Goal: Use online tool/utility: Utilize a website feature to perform a specific function

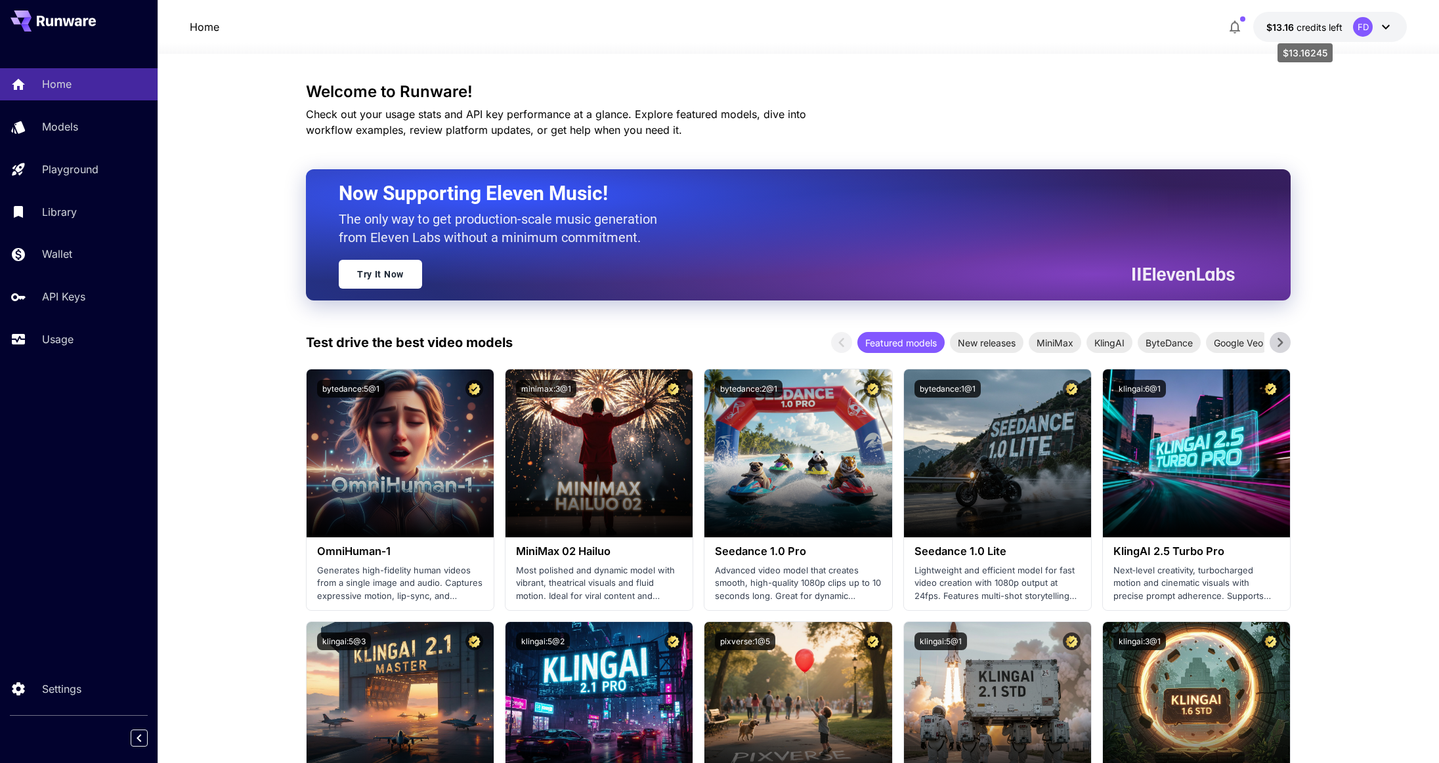
click at [1315, 24] on span "credits left" at bounding box center [1319, 27] width 46 height 11
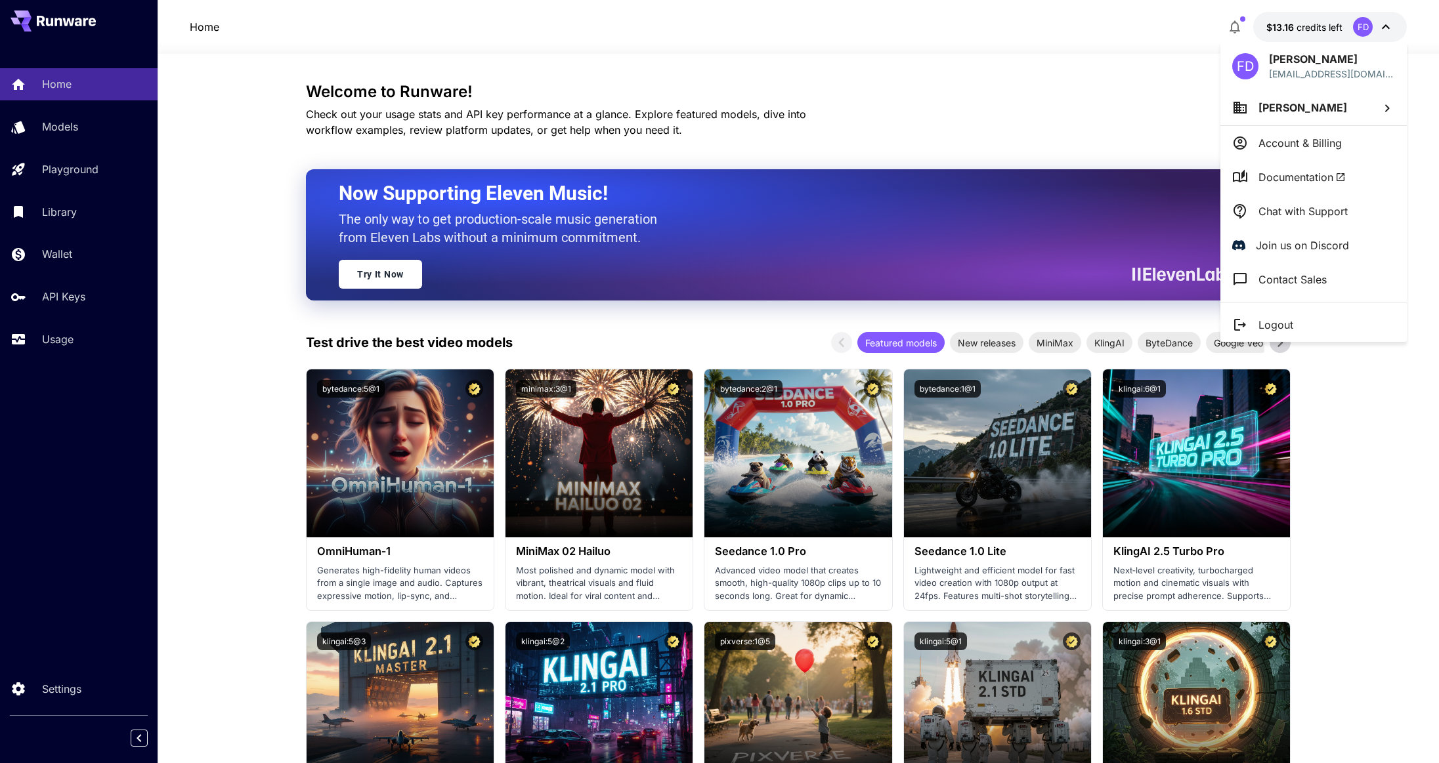
click at [1123, 106] on div at bounding box center [719, 381] width 1439 height 763
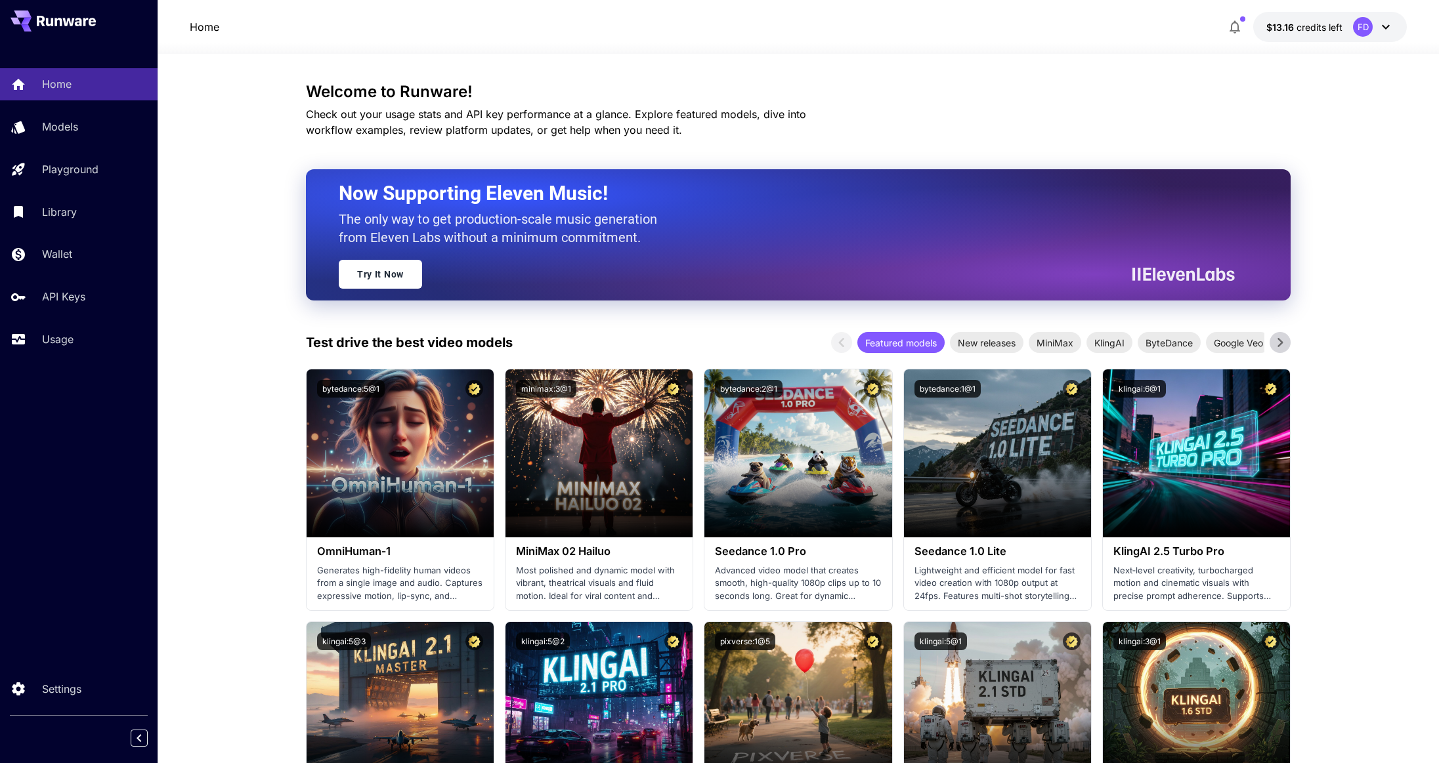
click at [1123, 106] on div "Welcome to Runware! Check out your usage stats and API key performance at a gla…" at bounding box center [798, 110] width 984 height 55
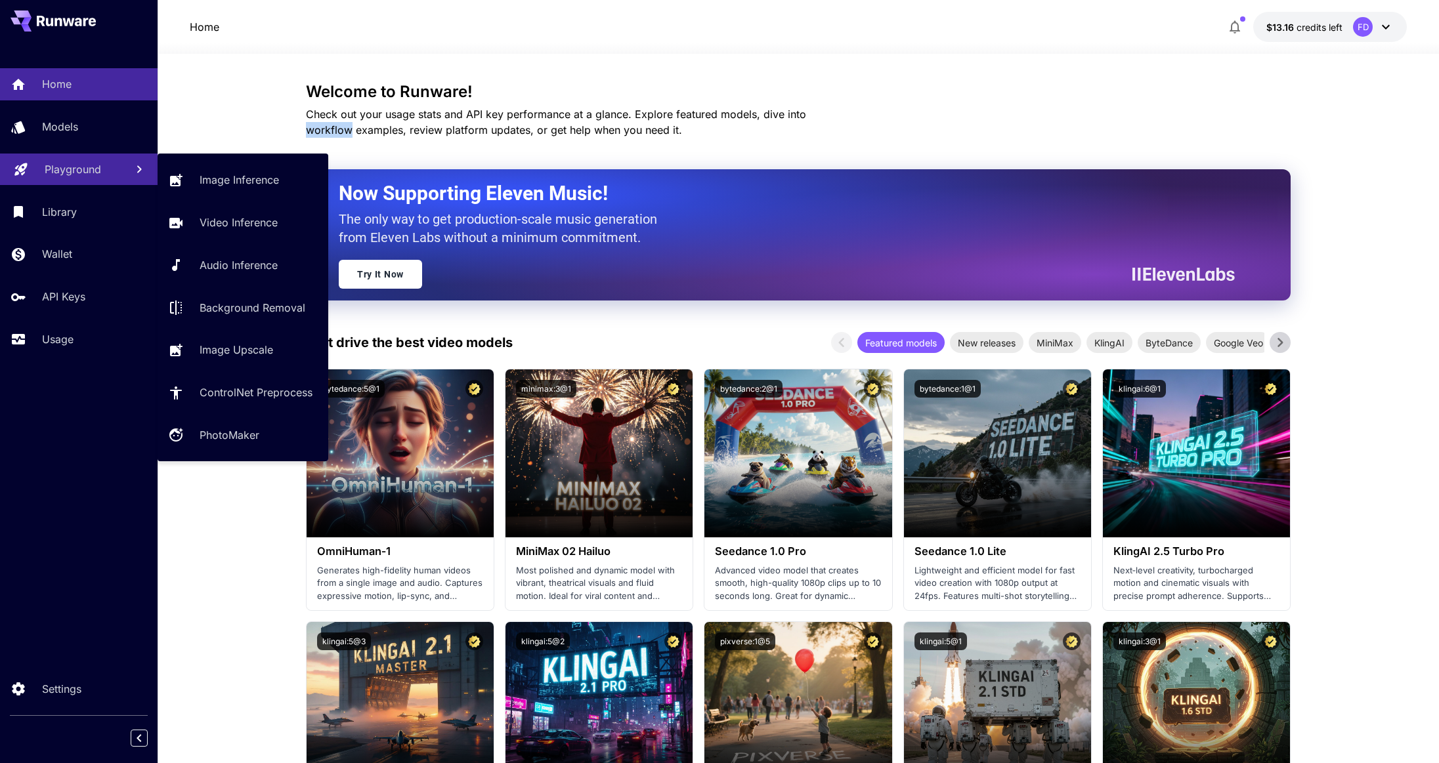
click at [125, 173] on link "Playground" at bounding box center [79, 170] width 158 height 32
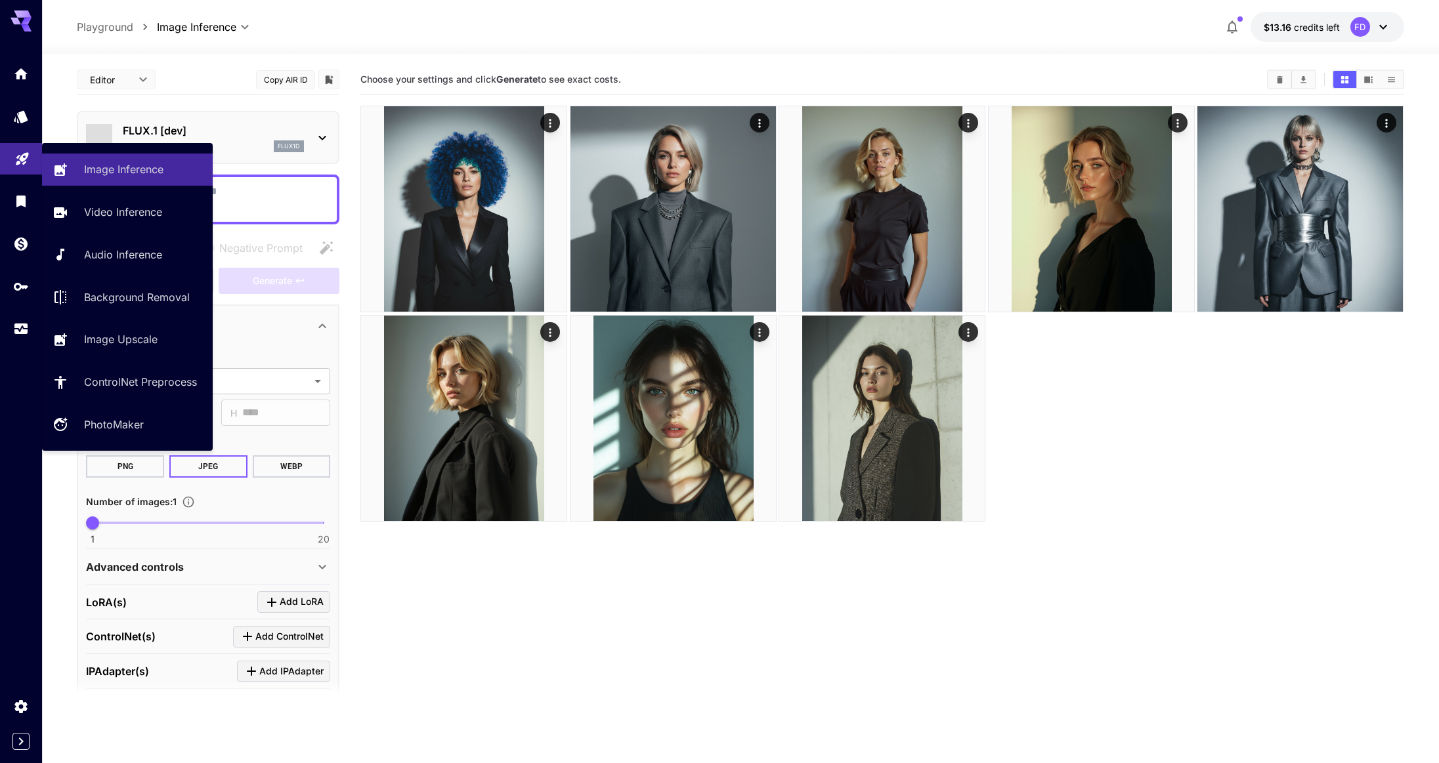
click at [125, 173] on p "Image Inference" at bounding box center [123, 169] width 79 height 16
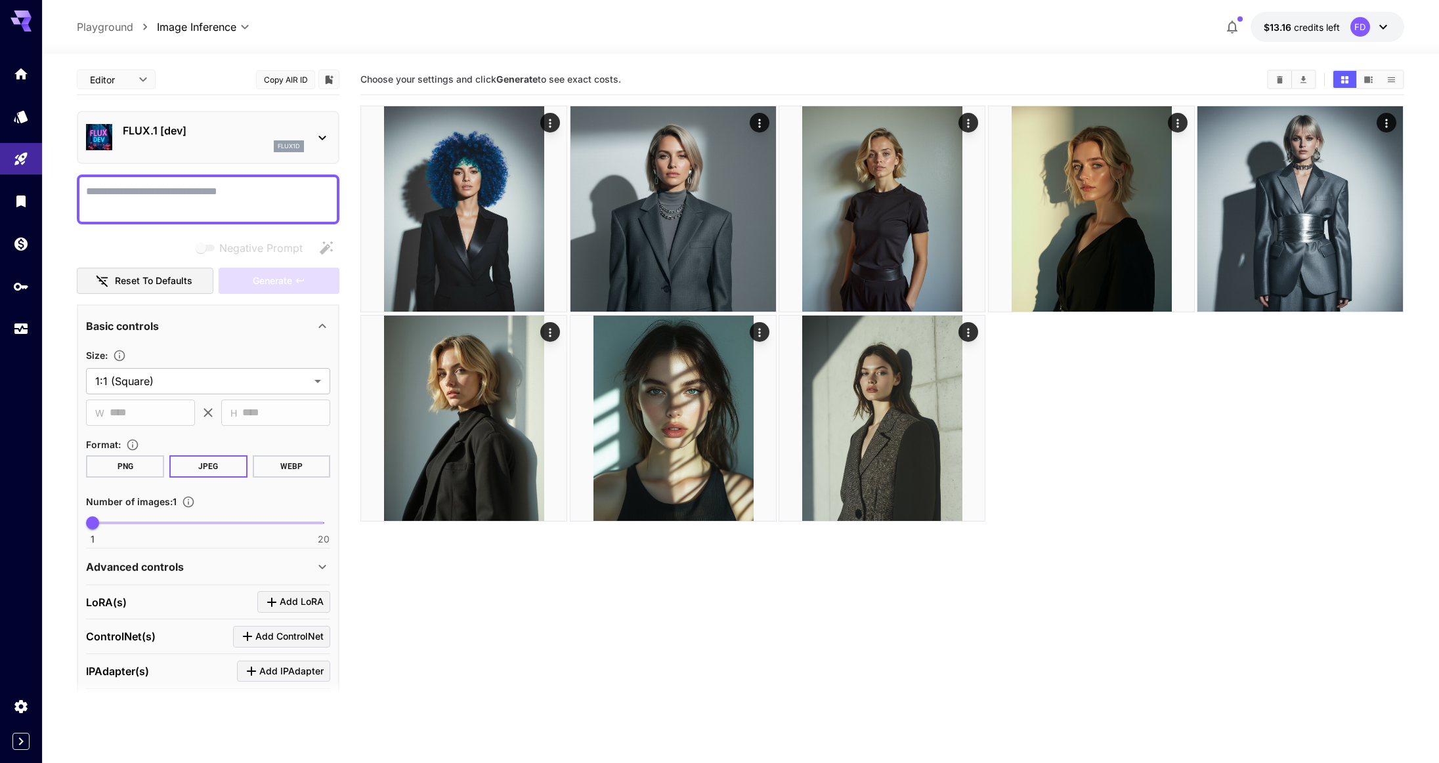
click at [214, 135] on p "FLUX.1 [dev]" at bounding box center [213, 131] width 181 height 16
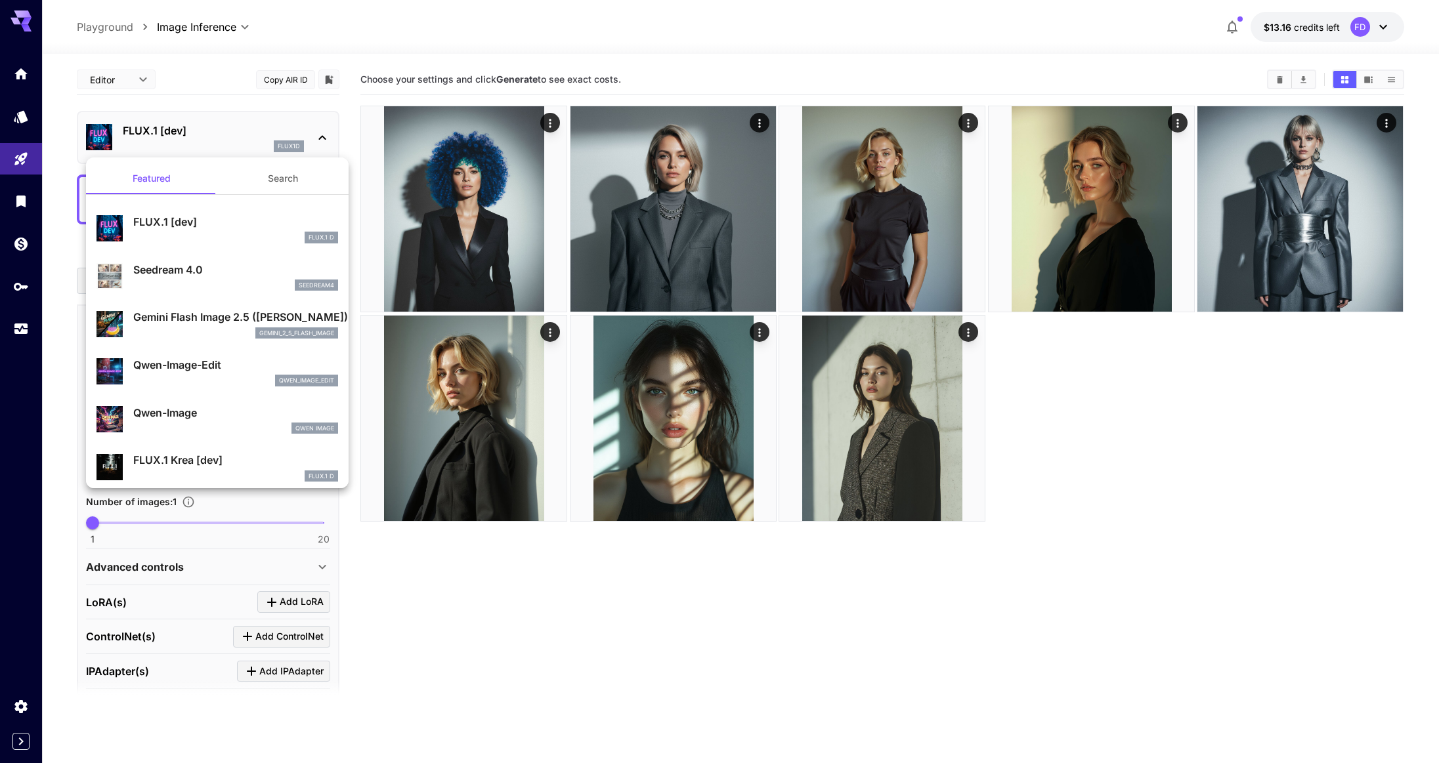
click at [190, 325] on div "Gemini Flash Image 2.5 ([PERSON_NAME]) gemini_2_5_flash_image" at bounding box center [235, 324] width 205 height 30
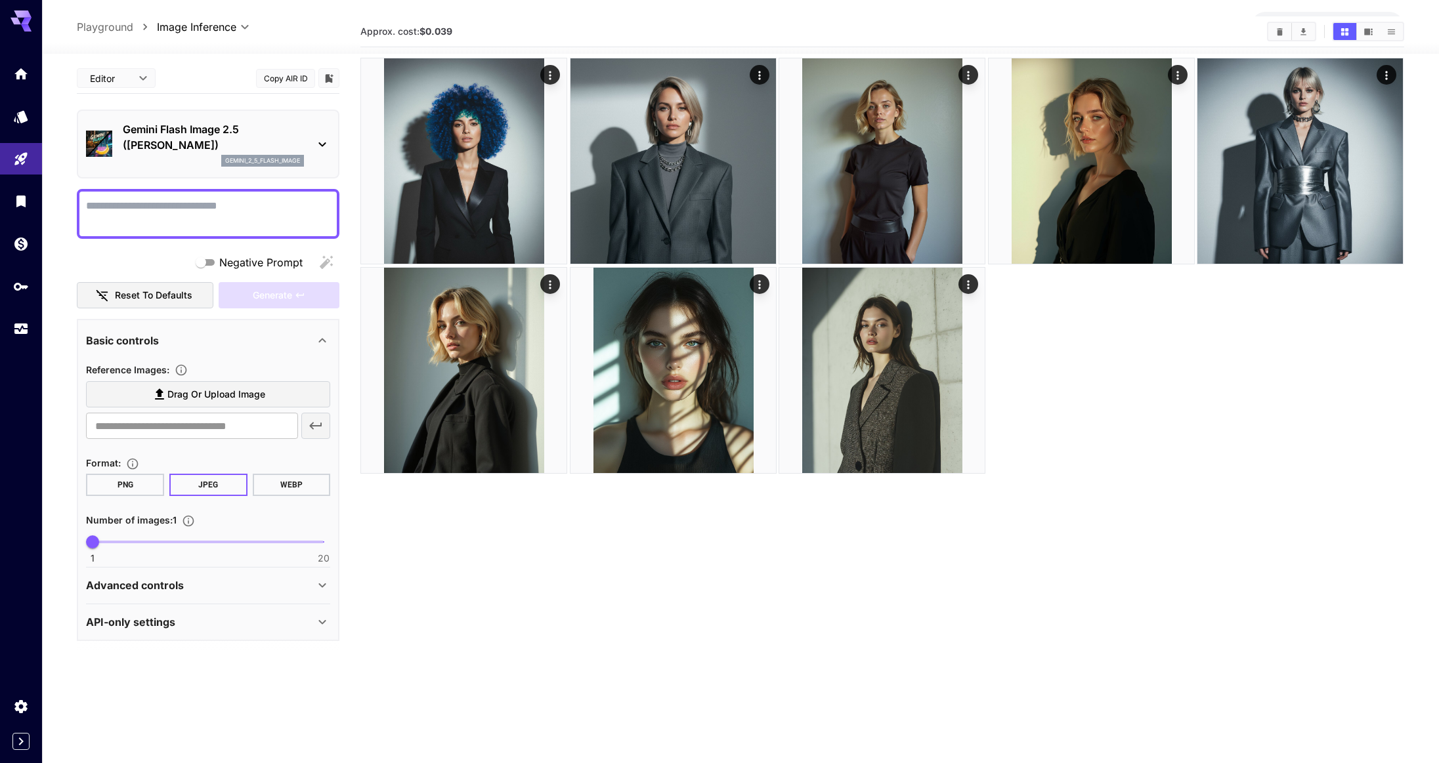
scroll to position [49, 0]
click at [195, 213] on textarea "Negative Prompt" at bounding box center [208, 214] width 244 height 32
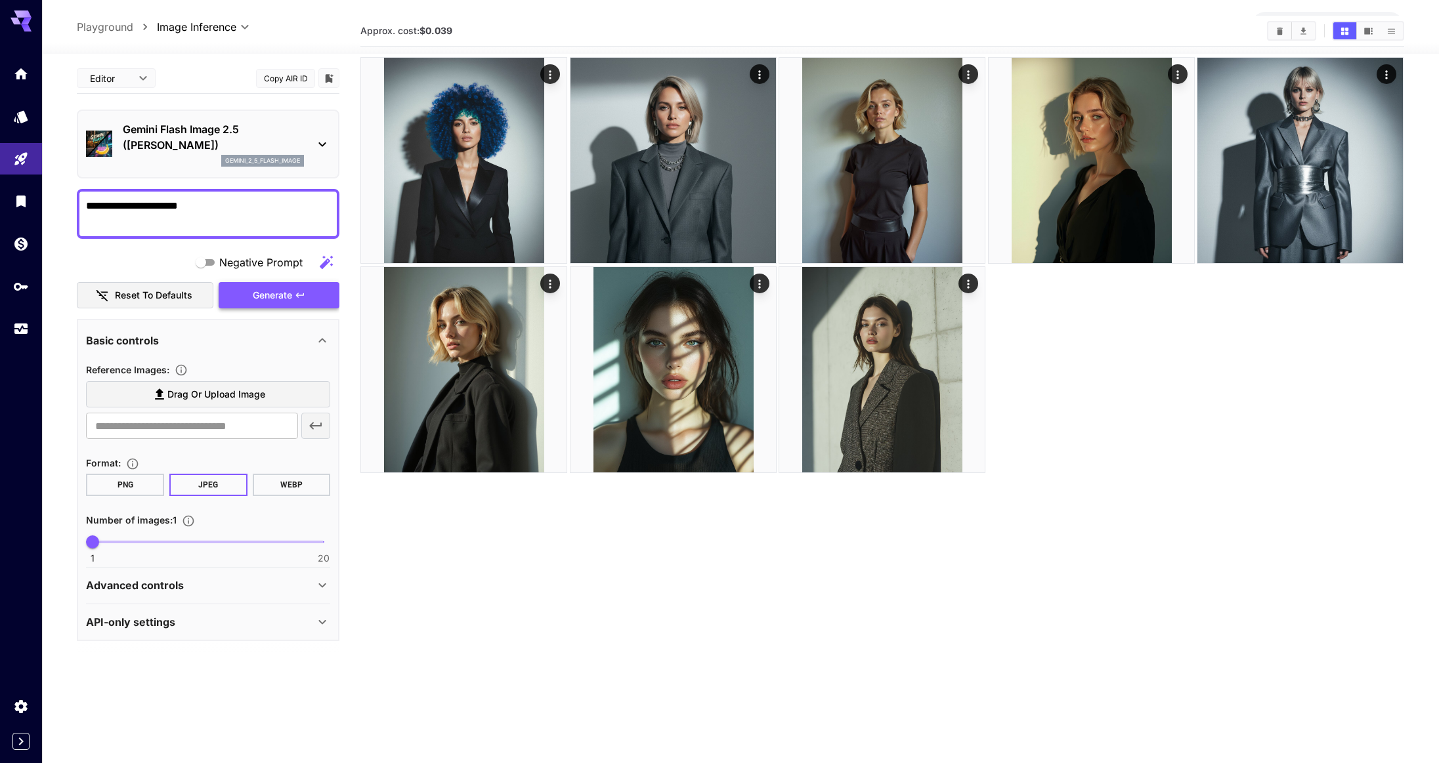
type textarea "**********"
click at [292, 293] on span "Generate" at bounding box center [272, 295] width 39 height 16
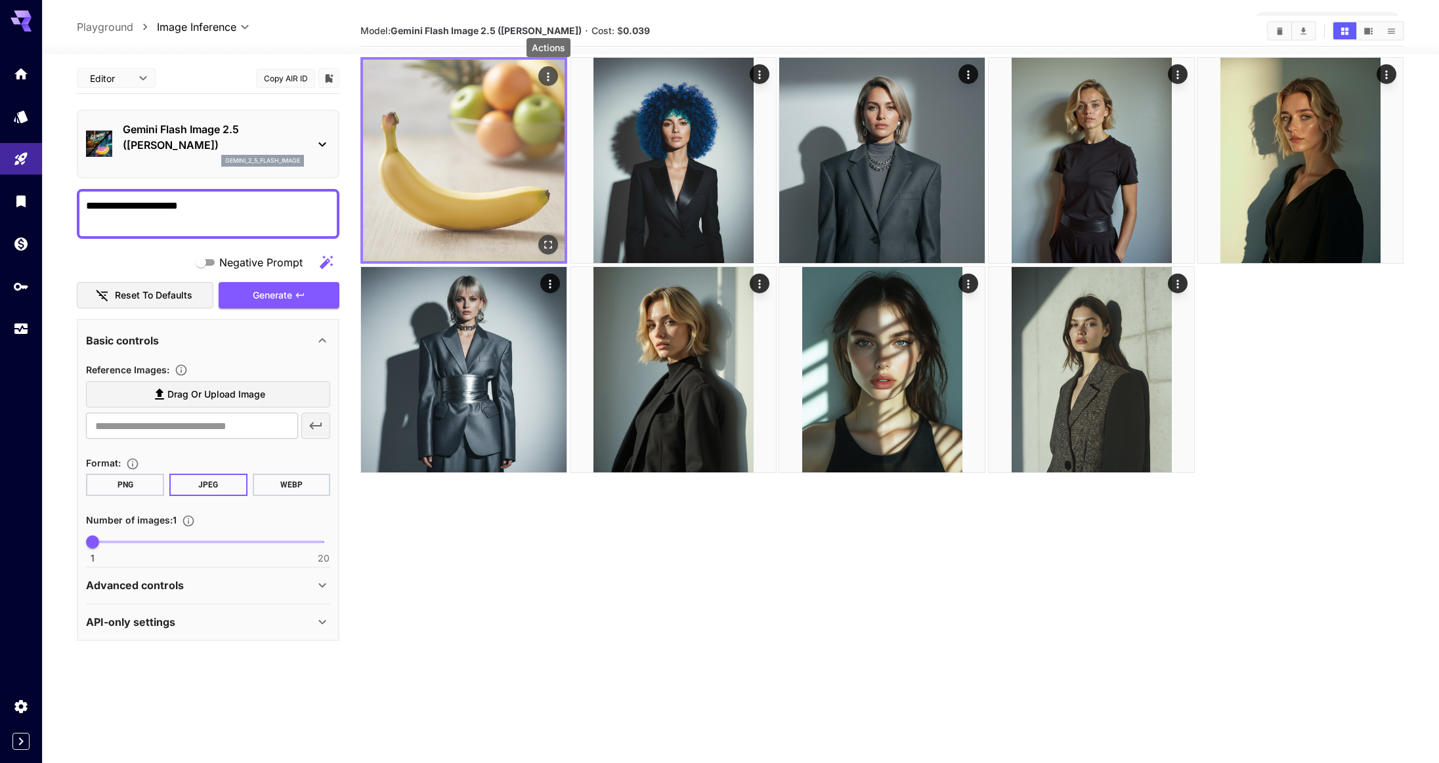
click at [547, 74] on icon "Actions" at bounding box center [548, 76] width 13 height 13
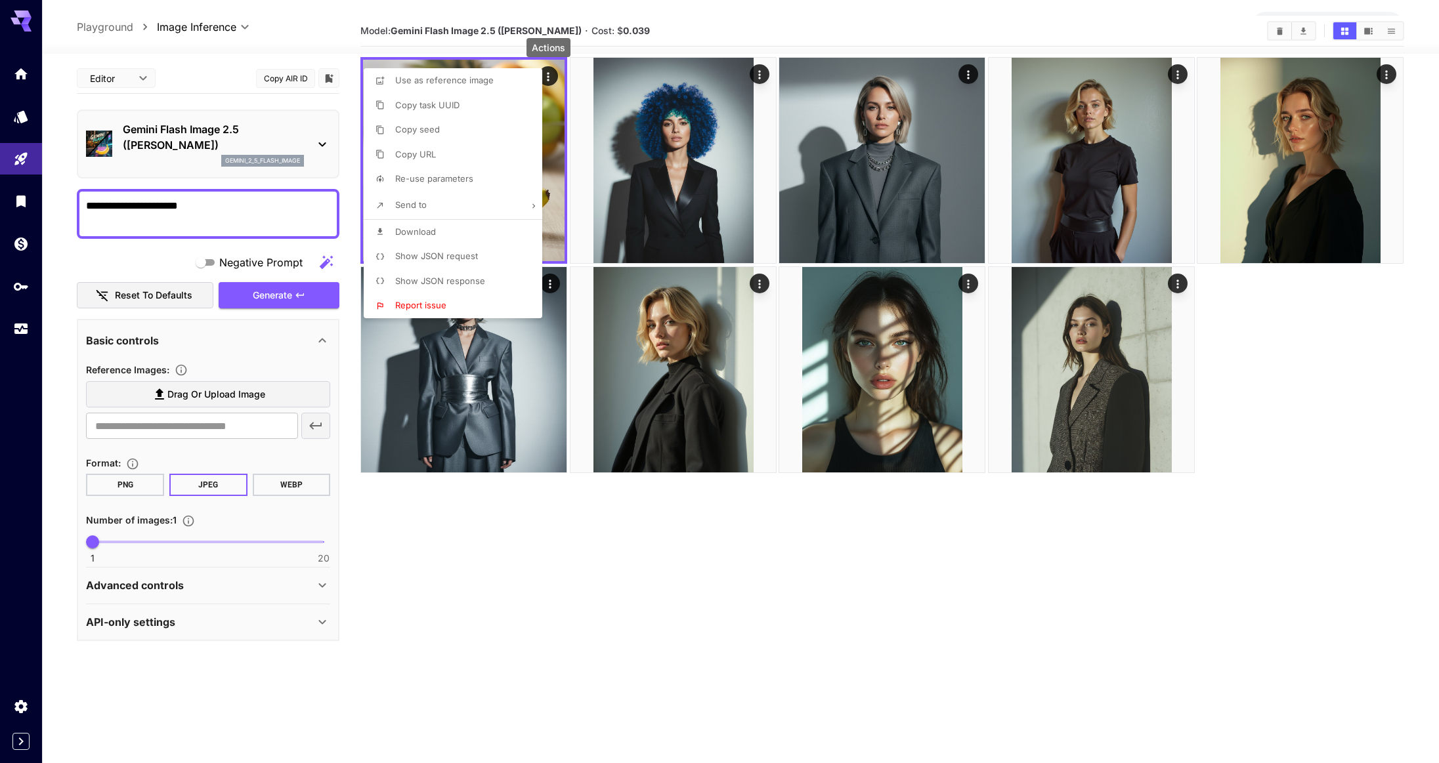
click at [519, 560] on div at bounding box center [719, 381] width 1439 height 763
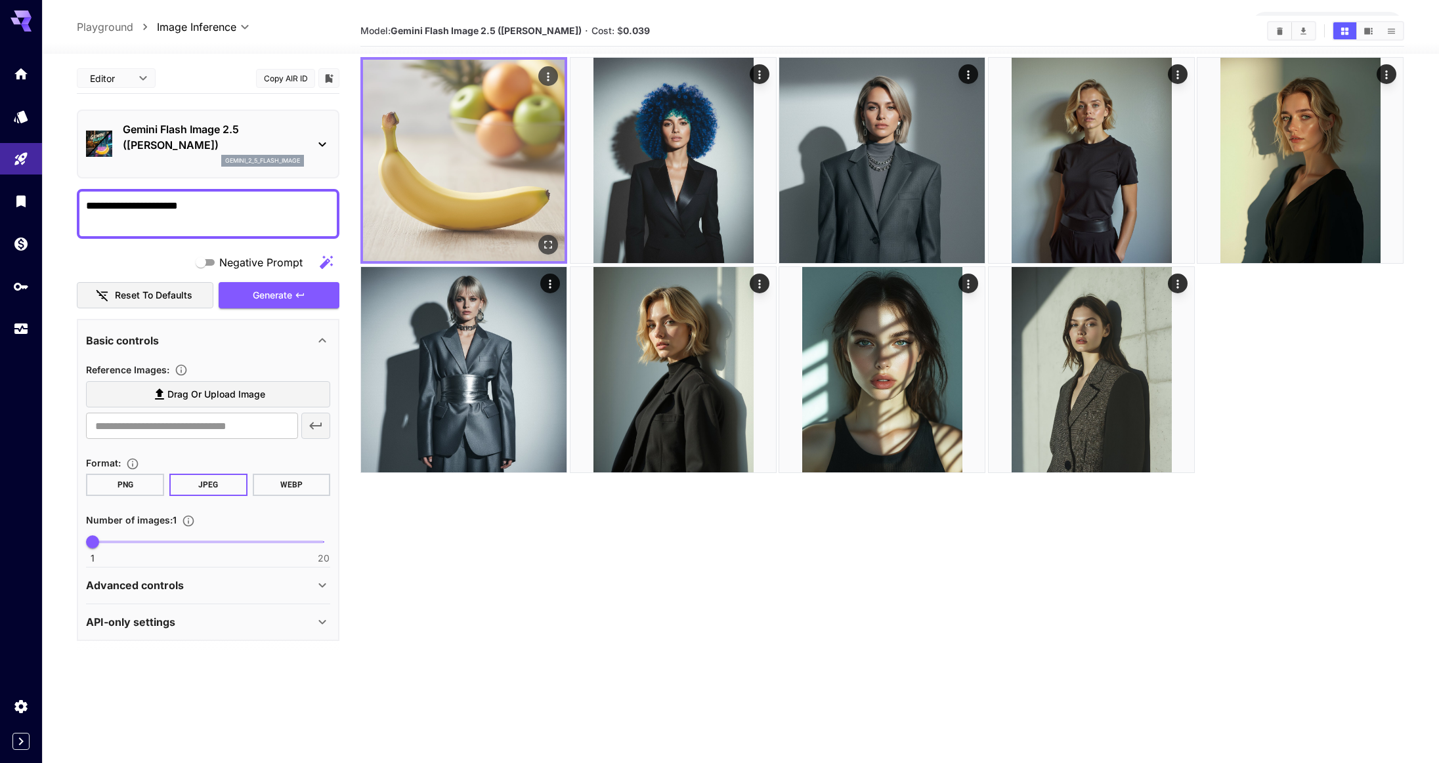
scroll to position [0, 0]
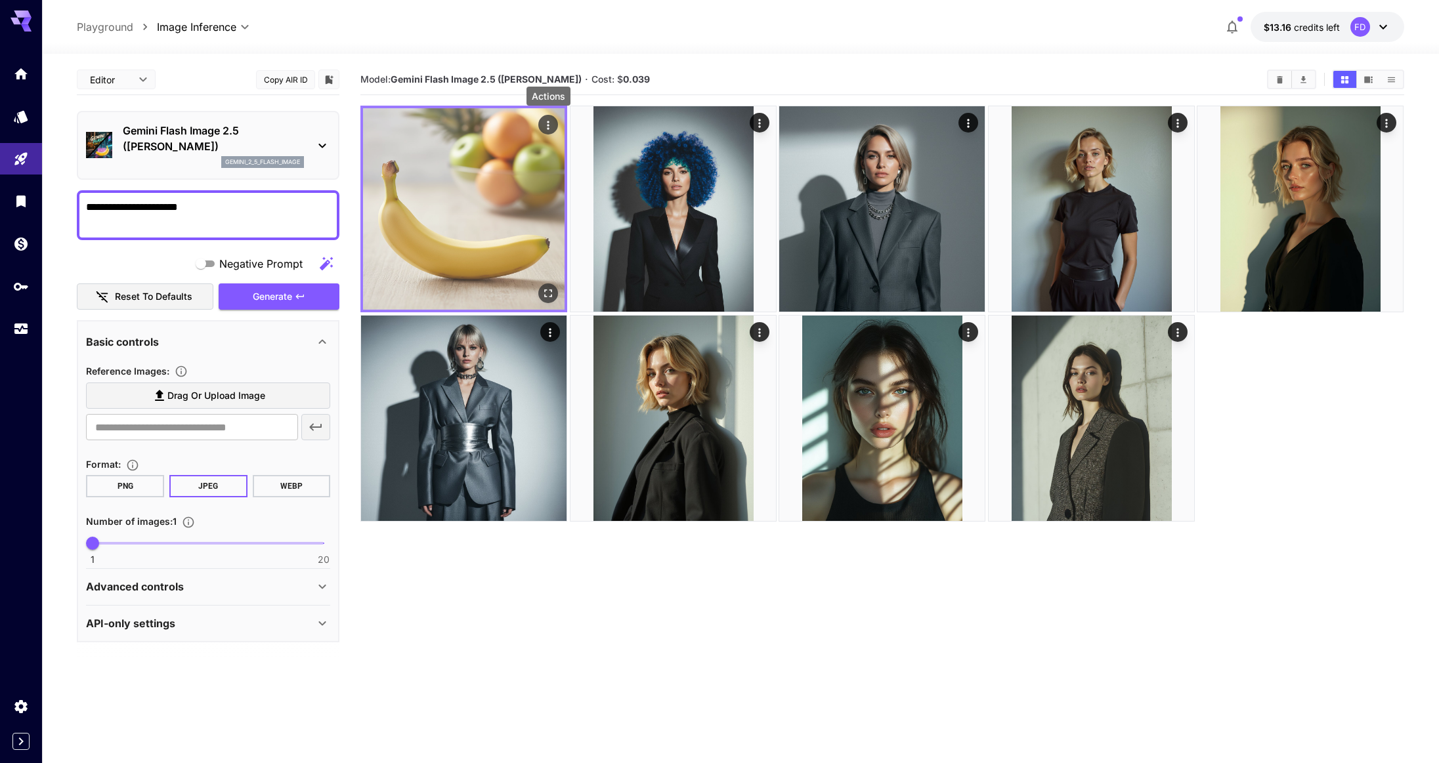
click at [555, 116] on div "Actions" at bounding box center [549, 125] width 20 height 20
click at [546, 121] on icon "Actions" at bounding box center [548, 125] width 13 height 13
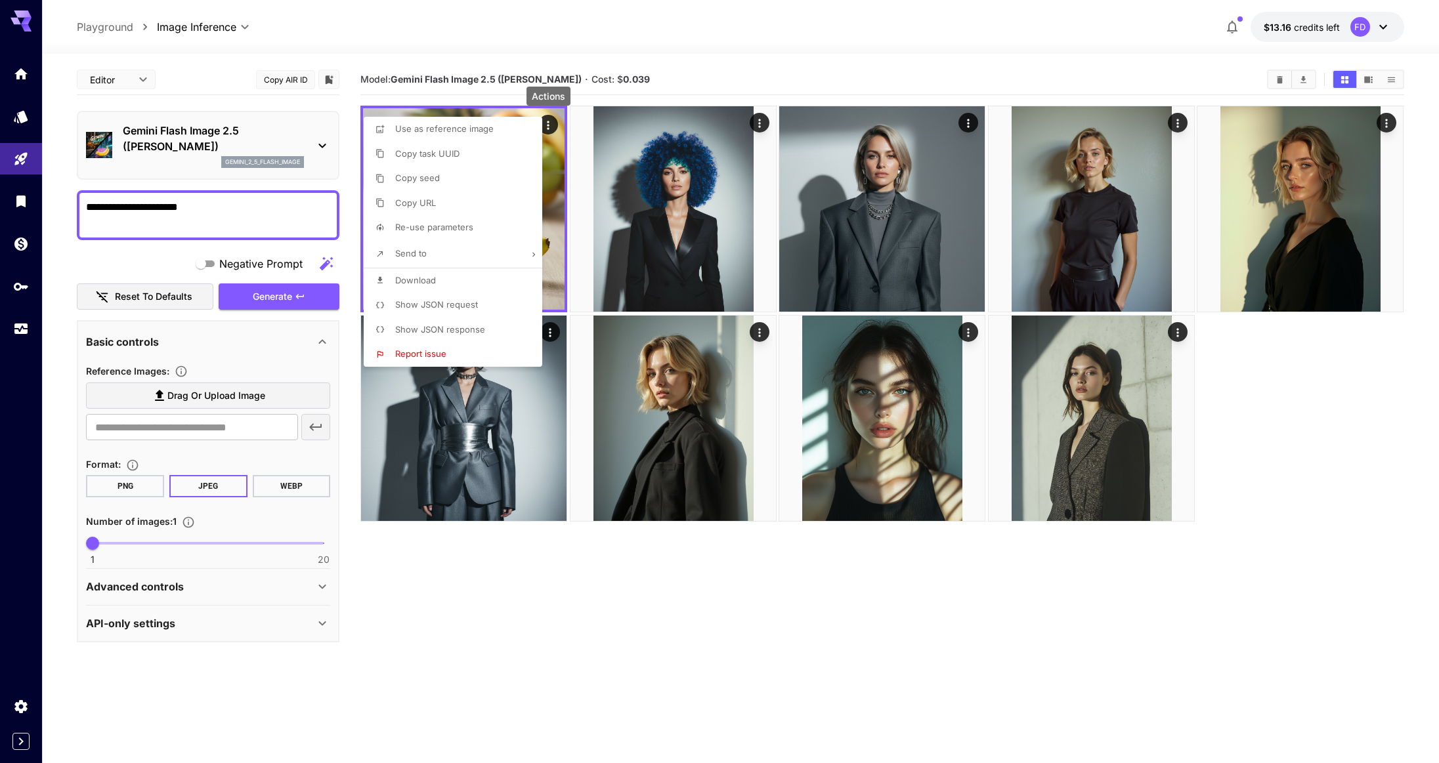
click at [457, 308] on span "Show JSON request" at bounding box center [436, 304] width 83 height 11
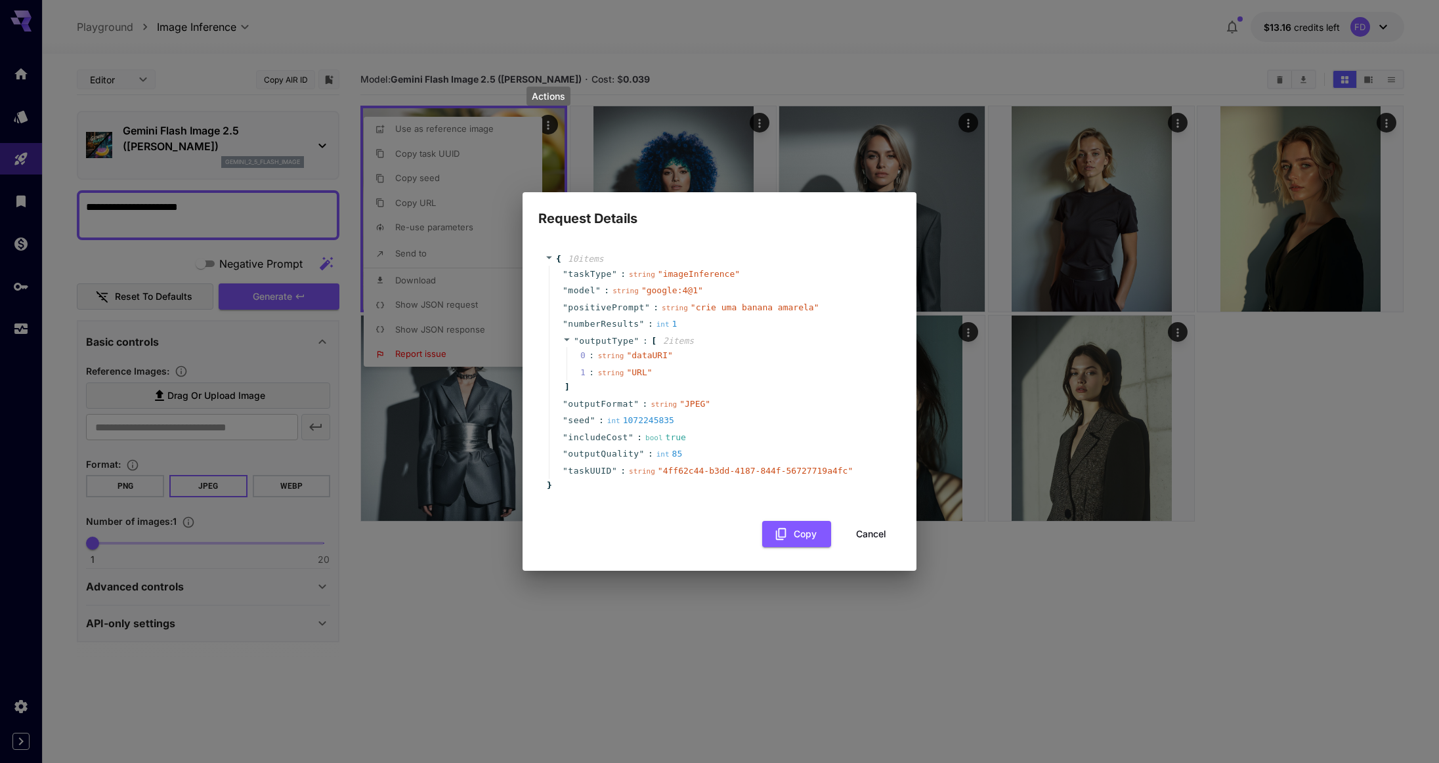
click at [881, 540] on button "Cancel" at bounding box center [870, 534] width 59 height 27
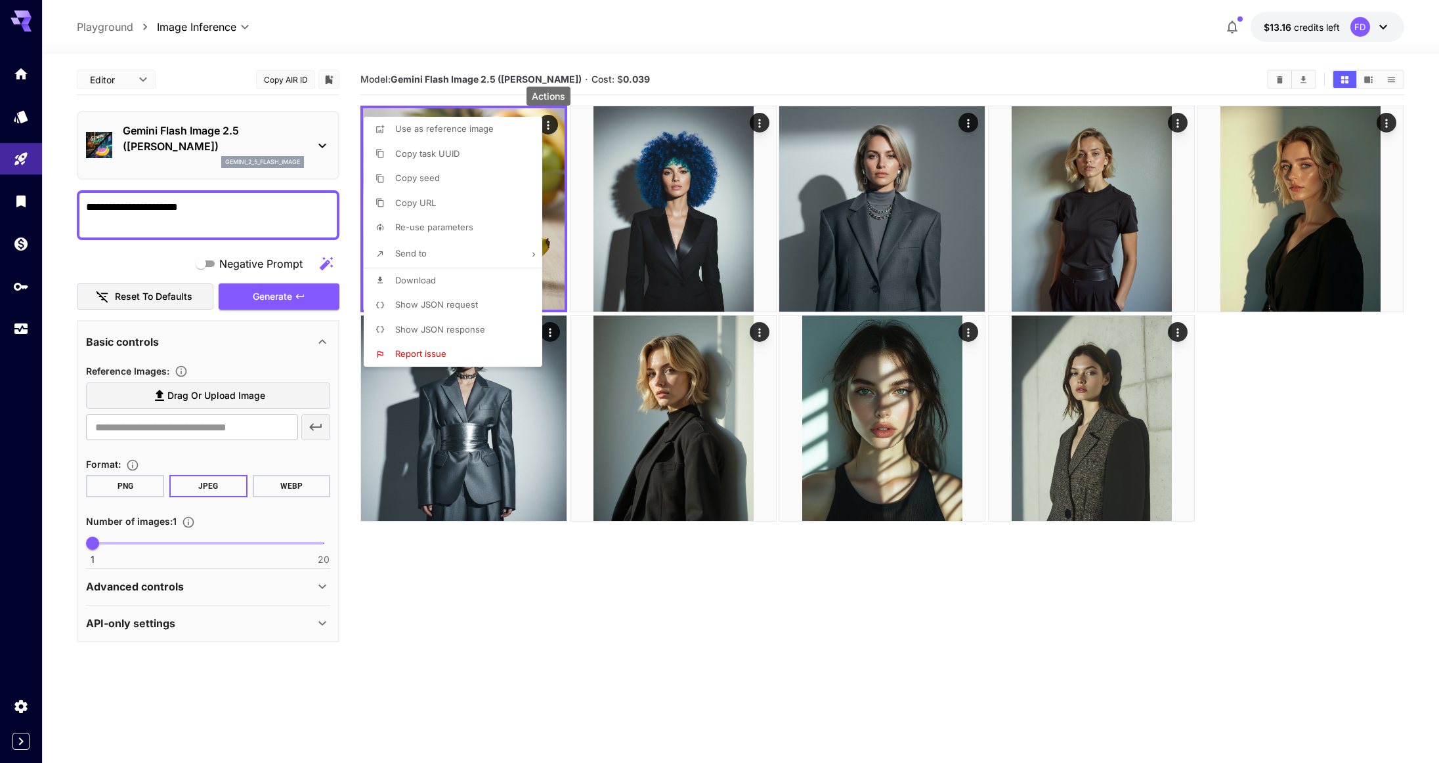
click at [110, 81] on div at bounding box center [719, 381] width 1439 height 763
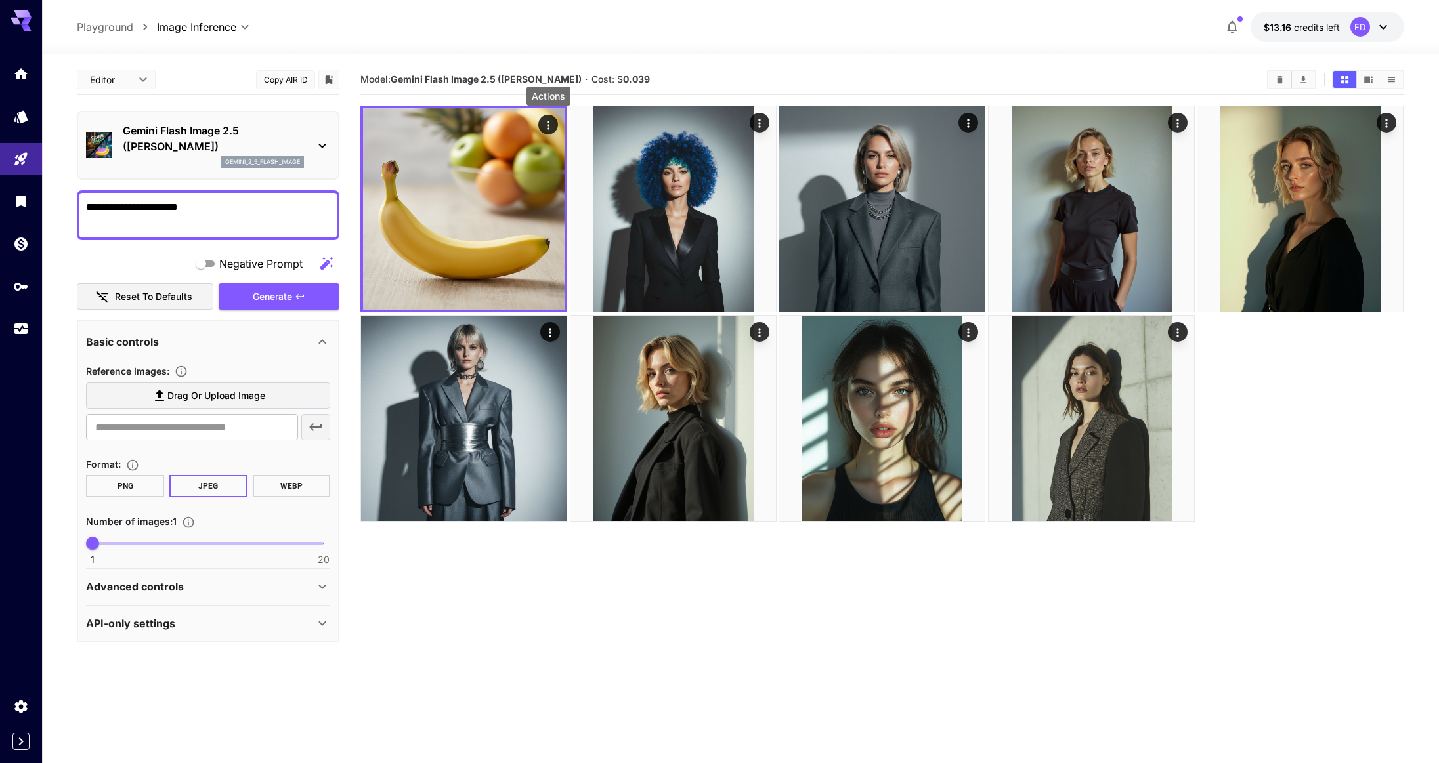
click at [117, 76] on body "**********" at bounding box center [719, 433] width 1439 height 867
click at [125, 155] on span "cURL" at bounding box center [116, 154] width 58 height 16
type input "****"
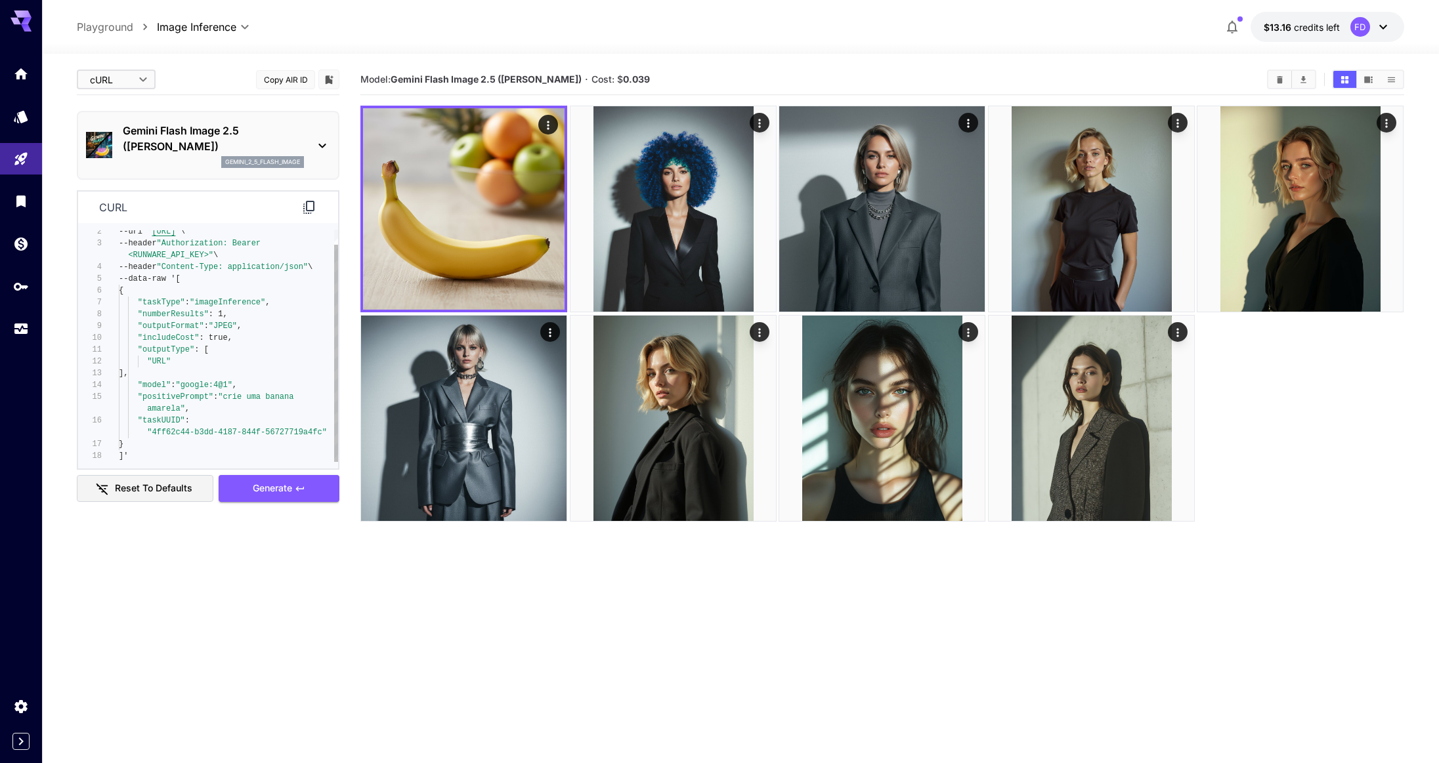
click at [173, 402] on div "--url ' [URL] ' \ --header "Authorization: Bearer <RUNWARE_API_KEY>" \ --header…" at bounding box center [228, 338] width 219 height 248
type textarea "**********"
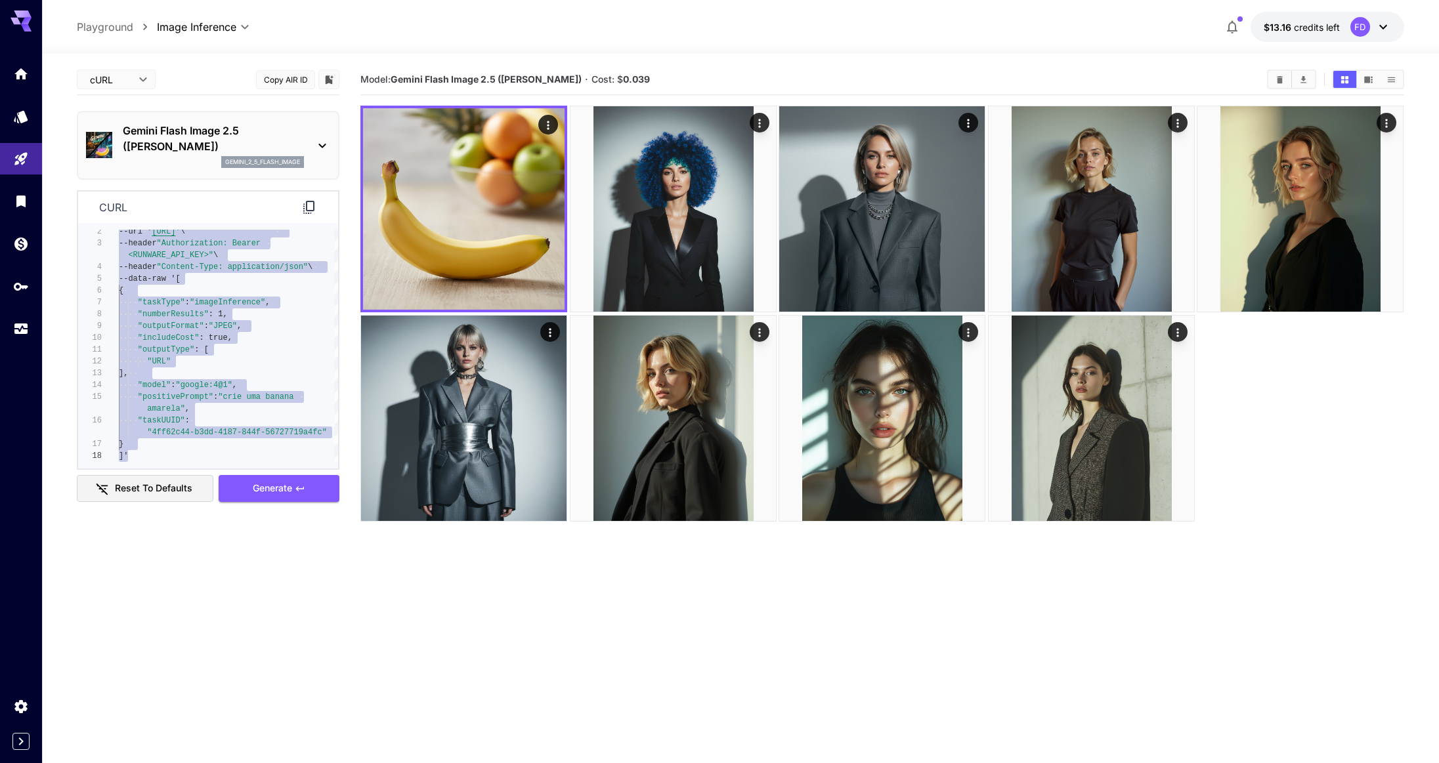
click at [309, 217] on div "curl" at bounding box center [208, 208] width 260 height 32
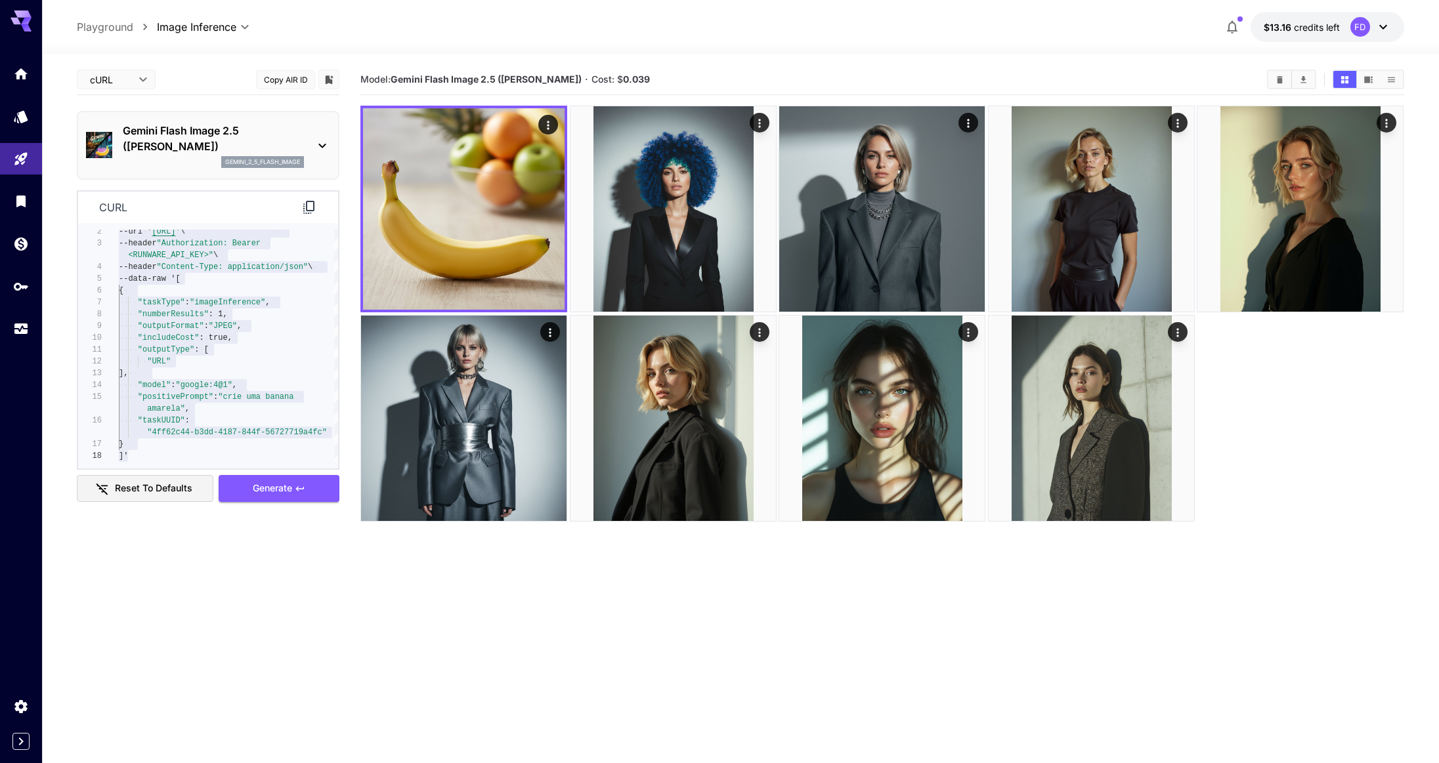
click at [309, 206] on icon at bounding box center [309, 208] width 16 height 16
